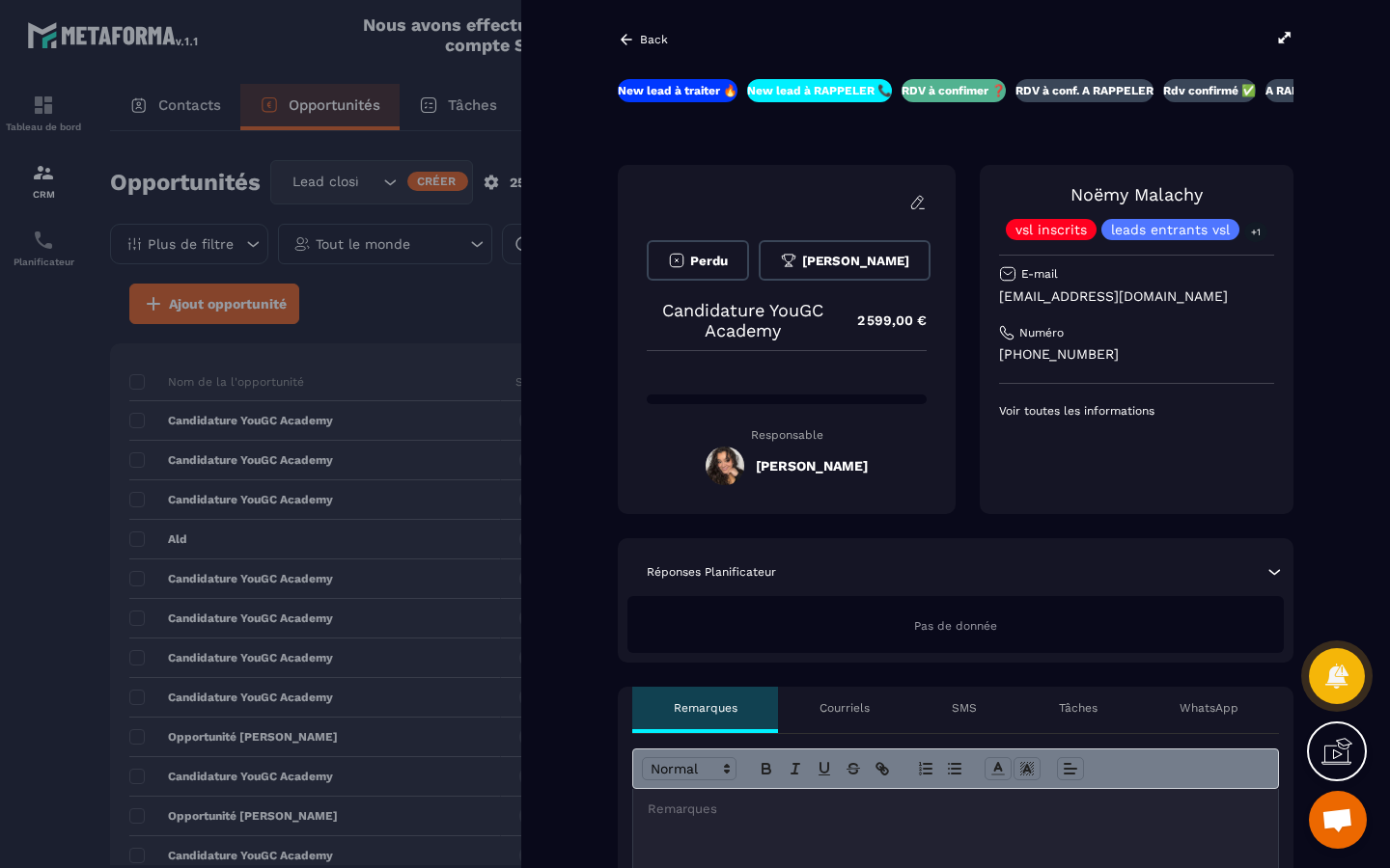
click at [1097, 96] on p "RDV à conf. A RAPPELER" at bounding box center [1084, 90] width 138 height 15
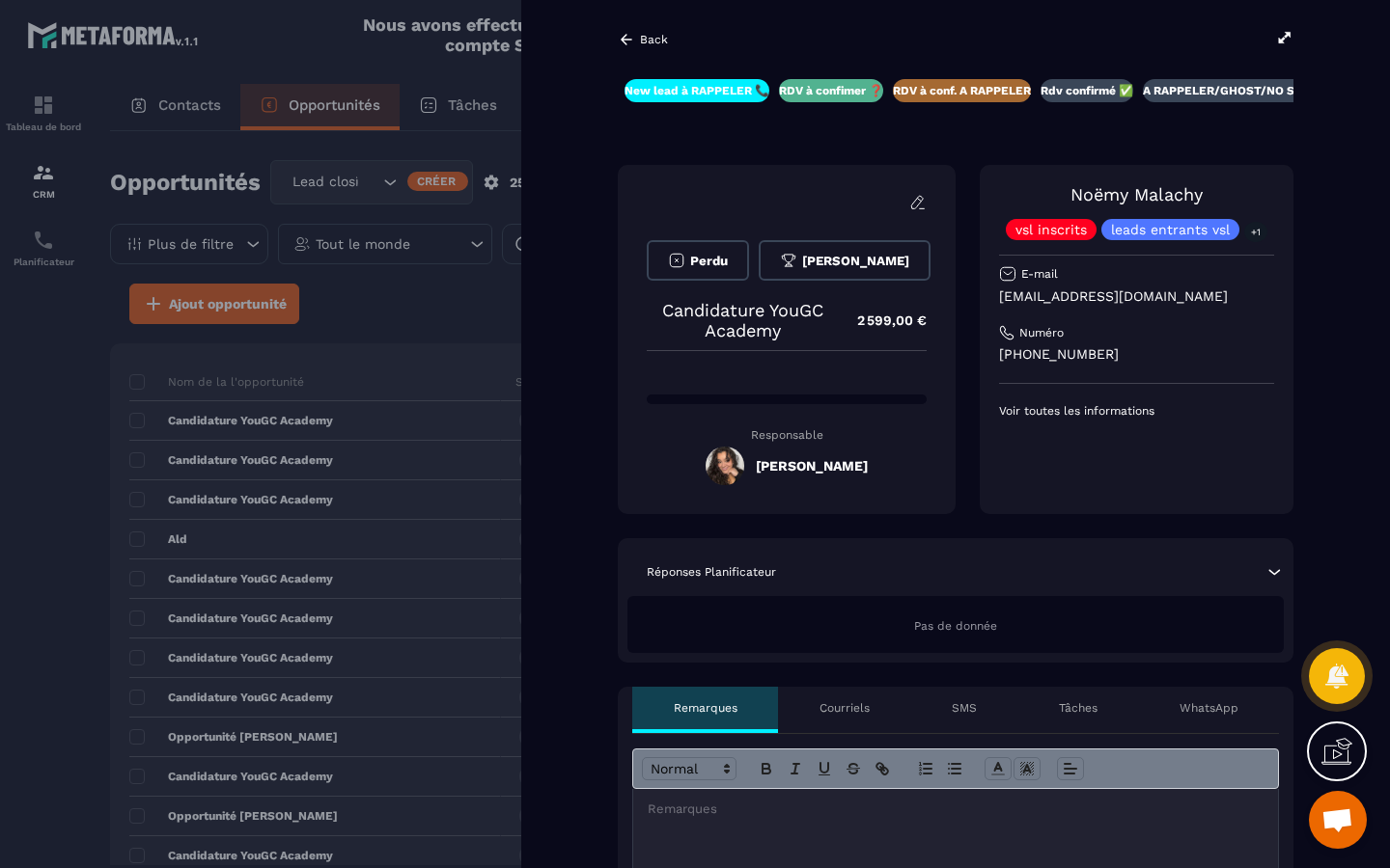
scroll to position [0, 124]
click at [1289, 42] on icon at bounding box center [1284, 37] width 17 height 17
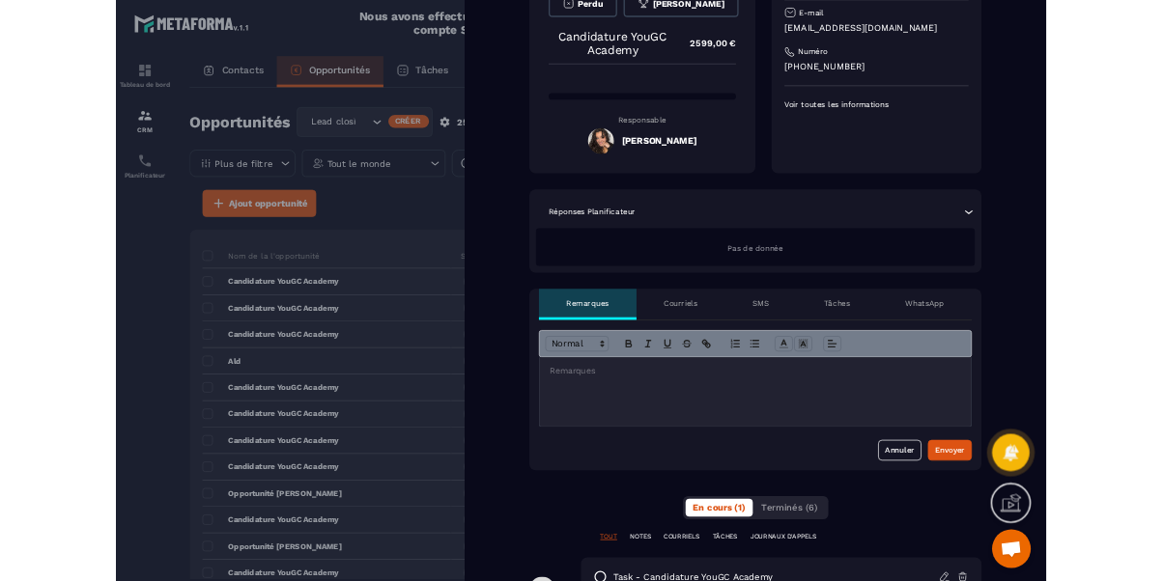
scroll to position [0, 0]
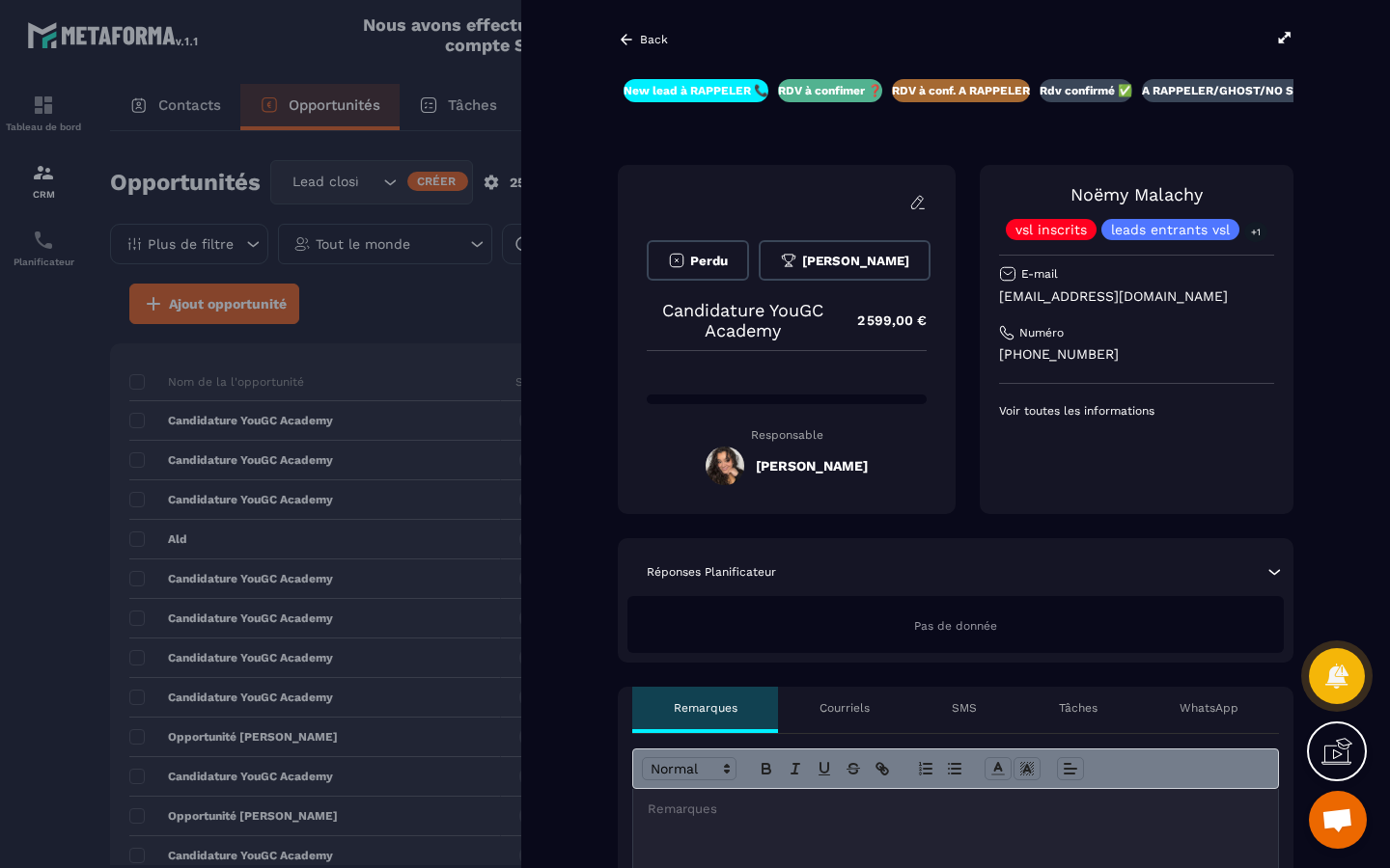
click at [1279, 32] on icon at bounding box center [1284, 37] width 17 height 17
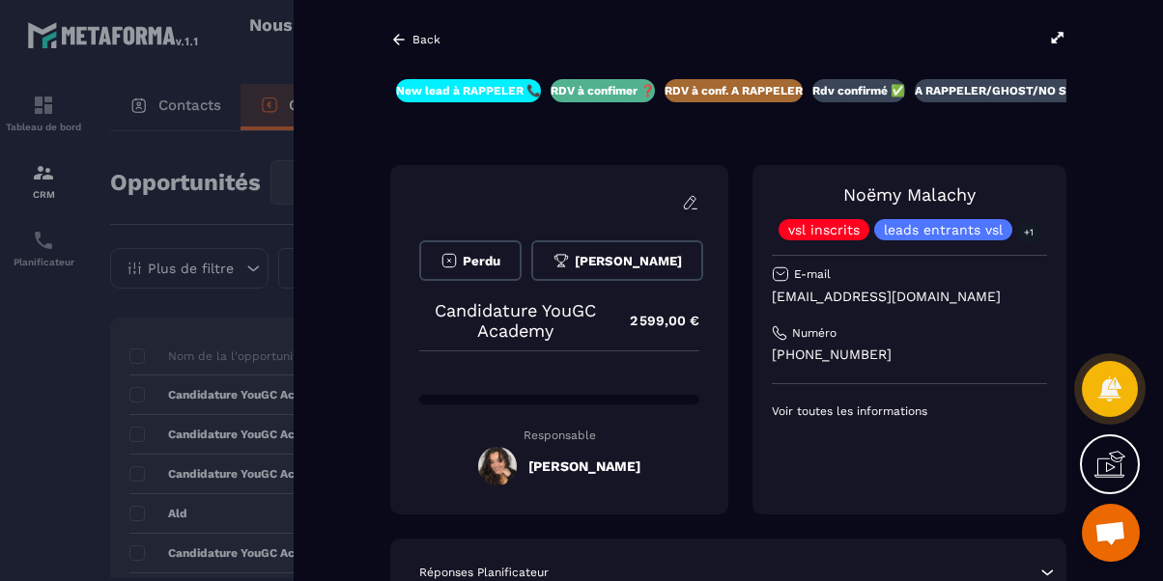
click at [1060, 33] on icon at bounding box center [1058, 37] width 12 height 11
click at [1056, 32] on icon at bounding box center [1057, 37] width 17 height 17
click at [395, 40] on icon at bounding box center [399, 39] width 12 height 11
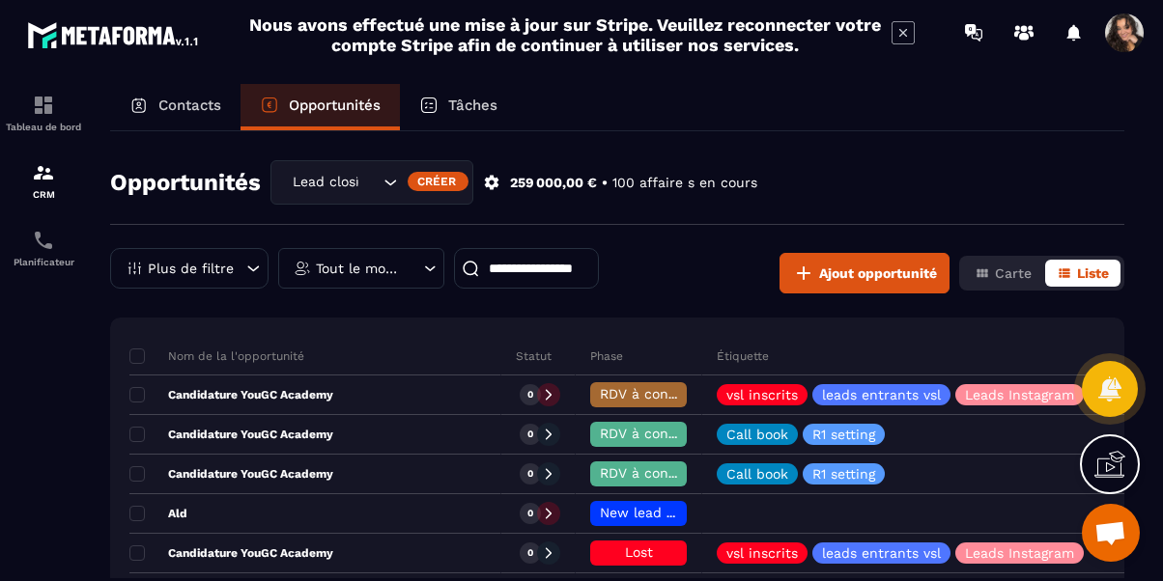
click at [1120, 26] on span at bounding box center [1124, 33] width 39 height 39
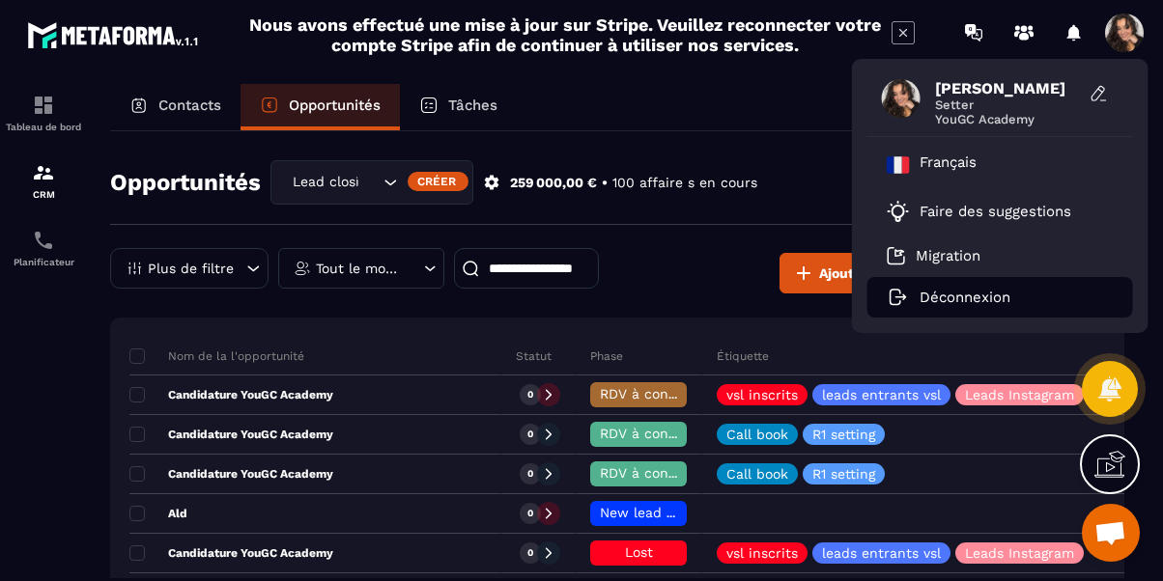
click at [970, 291] on p "Déconnexion" at bounding box center [964, 297] width 91 height 17
